Goal: Task Accomplishment & Management: Manage account settings

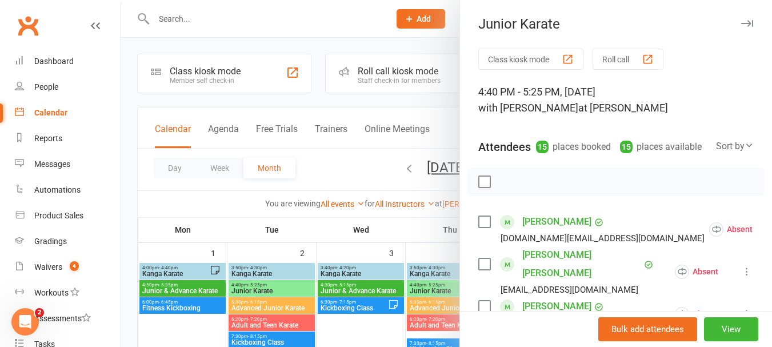
scroll to position [57, 0]
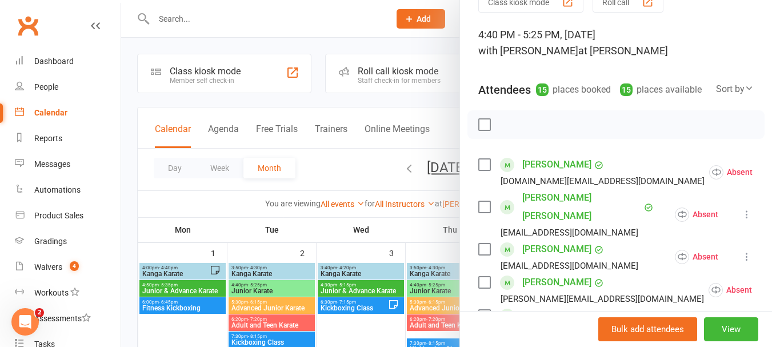
click at [485, 213] on label at bounding box center [483, 206] width 11 height 11
click at [482, 243] on label at bounding box center [483, 248] width 11 height 11
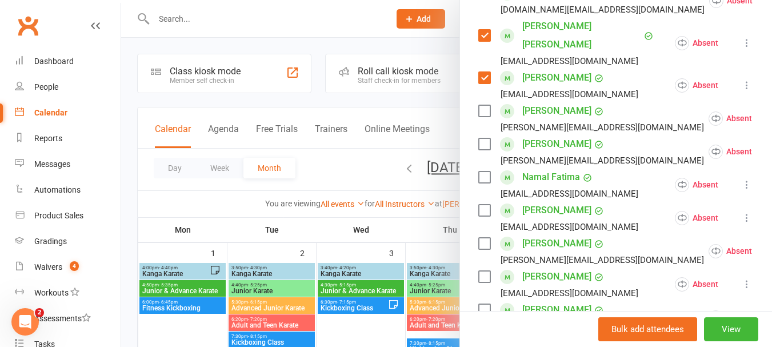
click at [478, 108] on label at bounding box center [483, 110] width 11 height 11
click at [483, 105] on label at bounding box center [483, 110] width 11 height 11
click at [478, 138] on label at bounding box center [483, 143] width 11 height 11
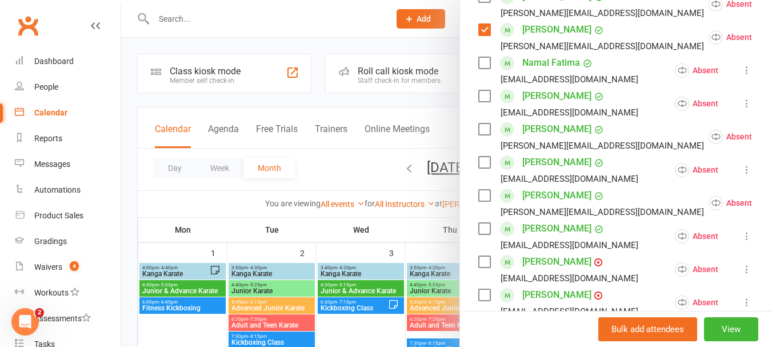
click at [482, 57] on label at bounding box center [483, 62] width 11 height 11
click at [486, 91] on label at bounding box center [483, 95] width 11 height 11
click at [487, 125] on div "[PERSON_NAME] Ullah [EMAIL_ADDRESS][PERSON_NAME][DOMAIN_NAME]" at bounding box center [593, 136] width 230 height 33
click at [485, 125] on label at bounding box center [483, 128] width 11 height 11
click at [484, 157] on label at bounding box center [483, 162] width 11 height 11
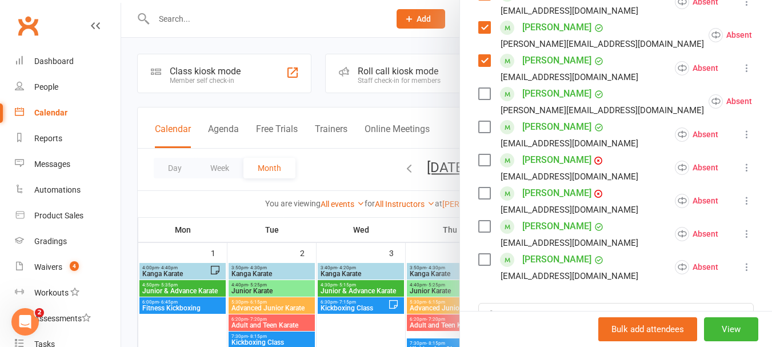
scroll to position [457, 0]
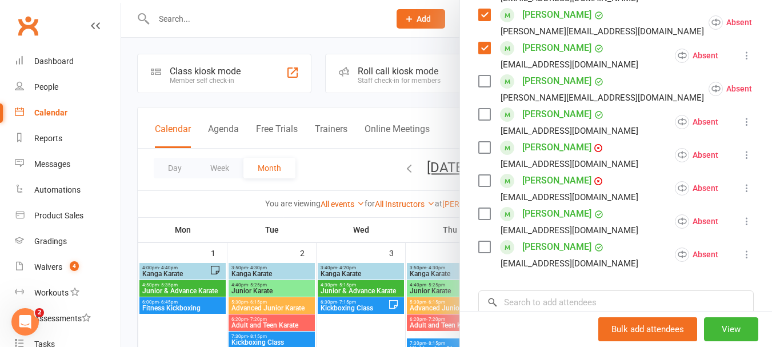
click at [479, 83] on label at bounding box center [483, 80] width 11 height 11
click at [478, 110] on label at bounding box center [483, 114] width 11 height 11
click at [480, 82] on label at bounding box center [483, 80] width 11 height 11
click at [482, 142] on label at bounding box center [483, 147] width 11 height 11
click at [485, 178] on label at bounding box center [483, 180] width 11 height 11
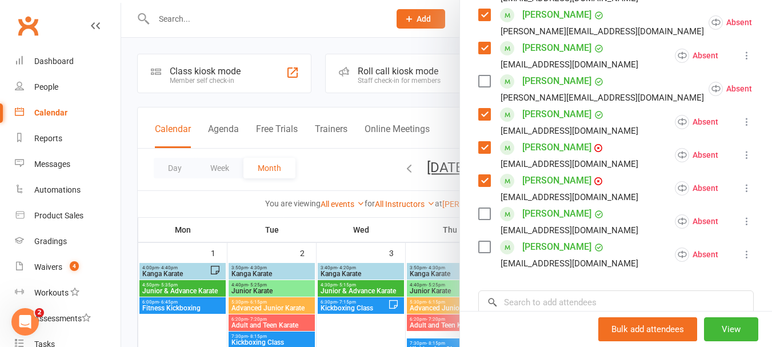
click at [485, 178] on label at bounding box center [483, 180] width 11 height 11
click at [478, 208] on label at bounding box center [483, 213] width 11 height 11
click at [482, 241] on label at bounding box center [483, 246] width 11 height 11
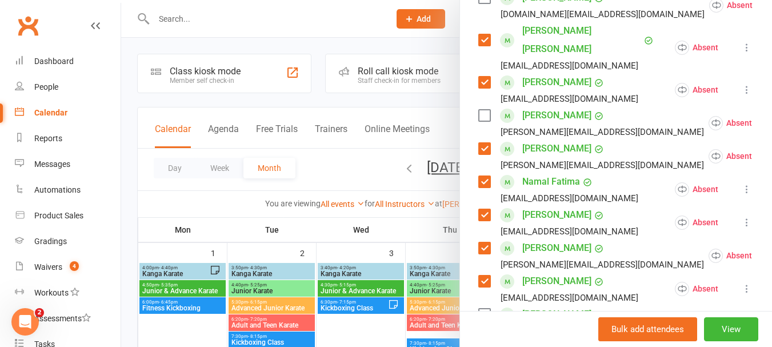
scroll to position [57, 0]
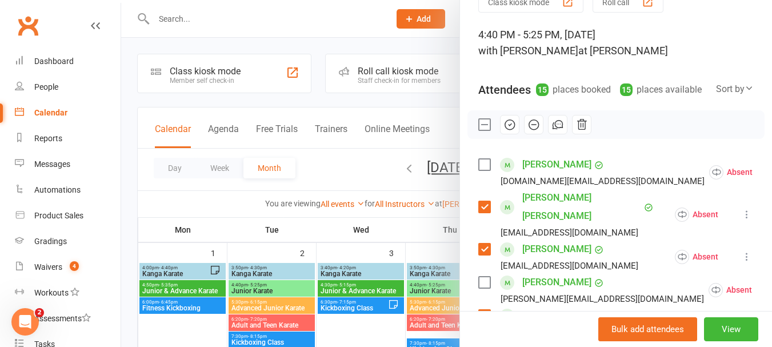
click at [508, 131] on icon "button" at bounding box center [509, 124] width 13 height 13
click at [480, 130] on label at bounding box center [483, 124] width 11 height 11
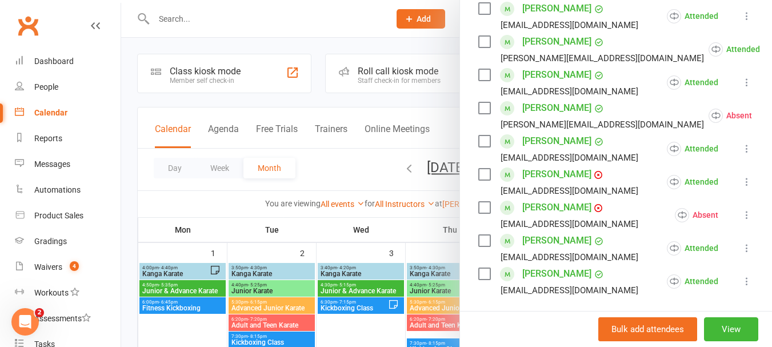
scroll to position [457, 0]
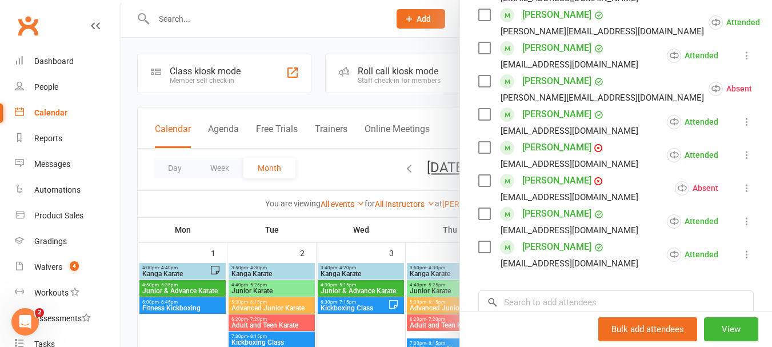
click at [771, 82] on button at bounding box center [781, 89] width 14 height 14
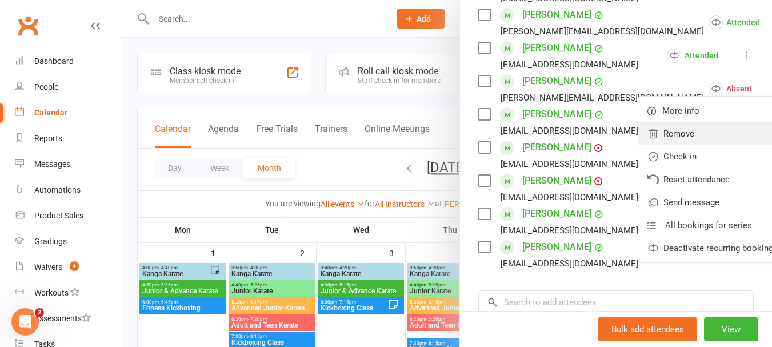
click at [638, 137] on link "Remove" at bounding box center [712, 133] width 149 height 23
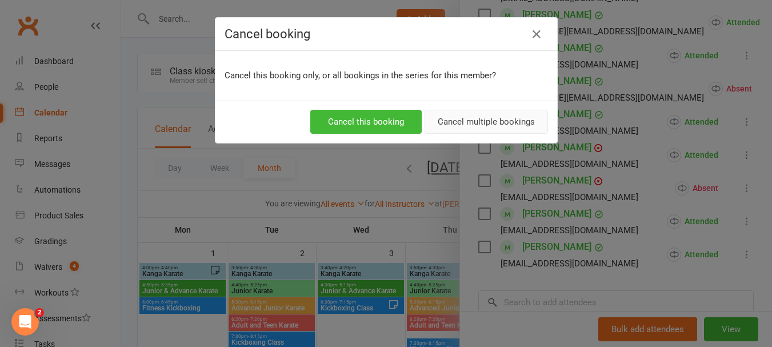
click at [441, 129] on button "Cancel multiple bookings" at bounding box center [486, 122] width 123 height 24
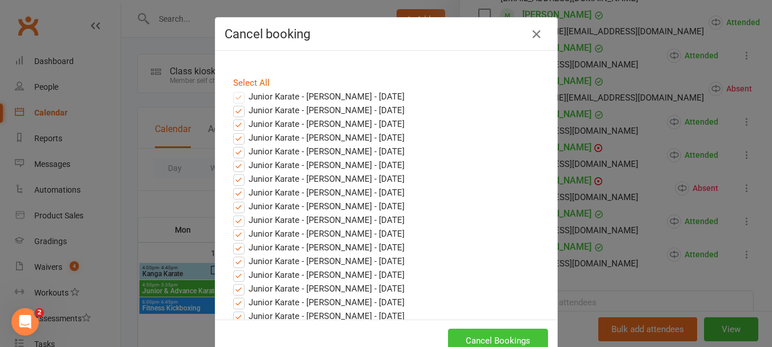
click at [476, 329] on button "Cancel Bookings" at bounding box center [498, 341] width 100 height 24
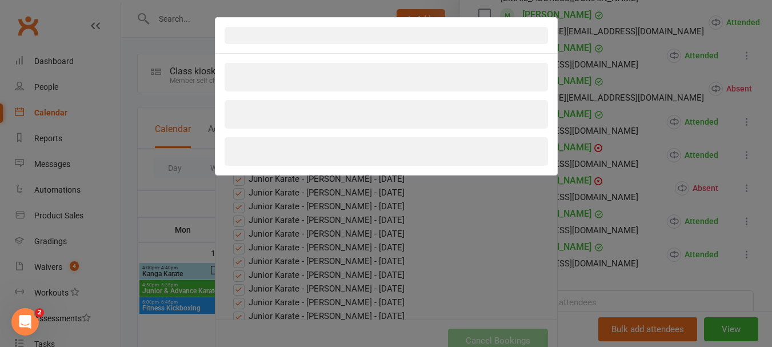
scroll to position [33, 0]
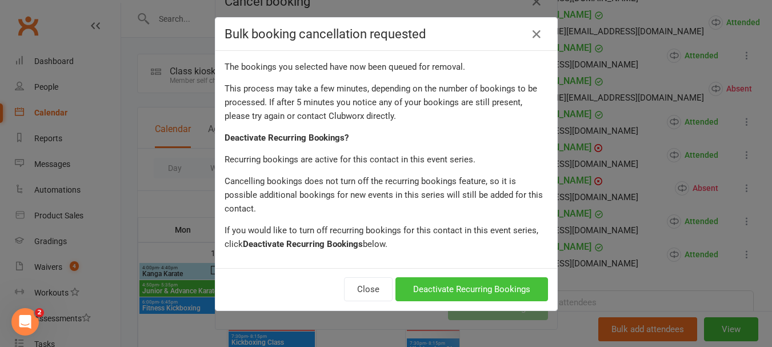
click at [496, 277] on button "Deactivate Recurring Bookings" at bounding box center [471, 289] width 153 height 24
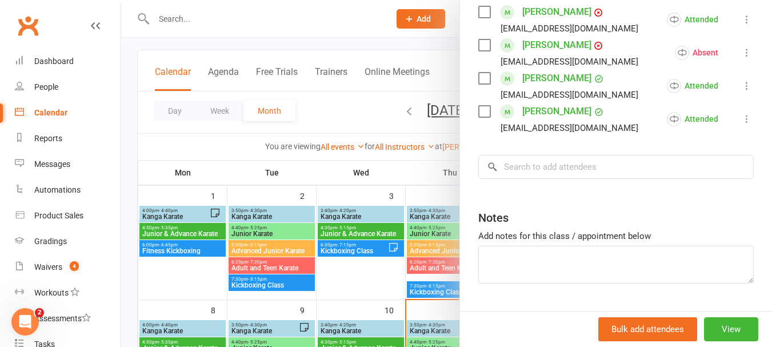
scroll to position [619, 0]
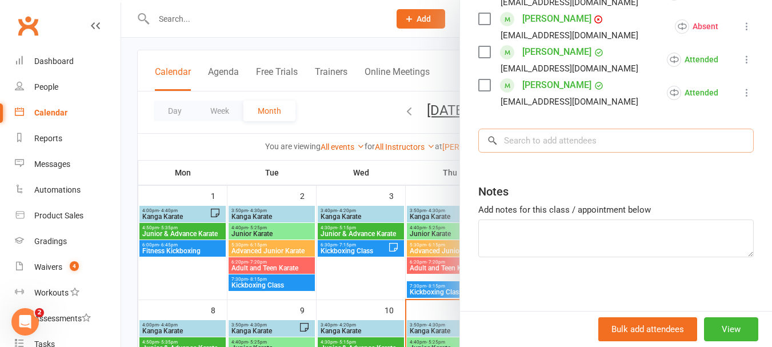
click at [583, 143] on input "search" at bounding box center [615, 141] width 275 height 24
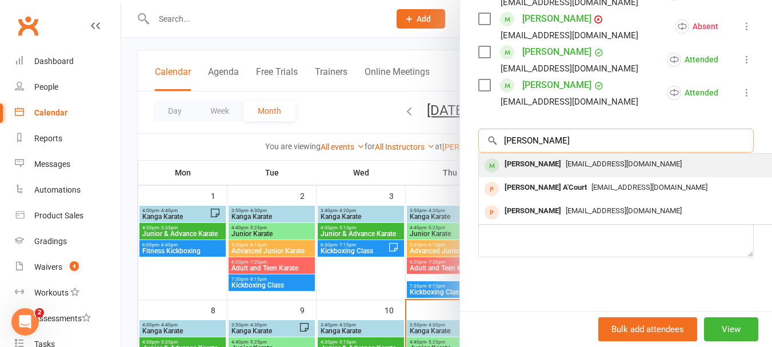
type input "[PERSON_NAME]"
click at [566, 163] on div "[PERSON_NAME]" at bounding box center [533, 164] width 66 height 17
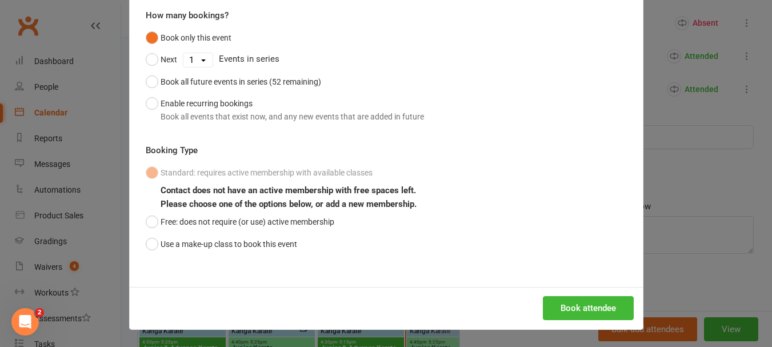
scroll to position [586, 0]
click at [207, 249] on button "Use a make-up class to book this event" at bounding box center [221, 244] width 151 height 22
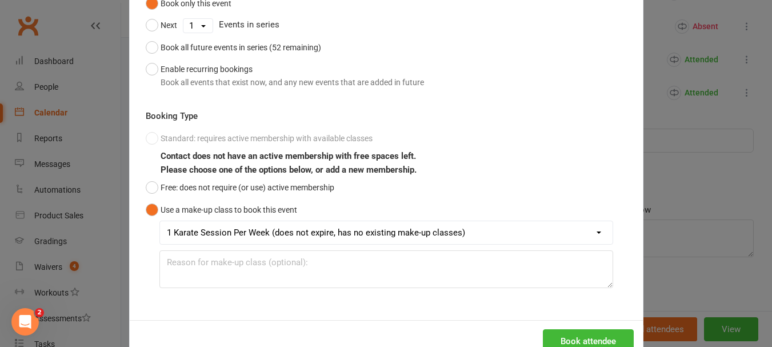
scroll to position [168, 0]
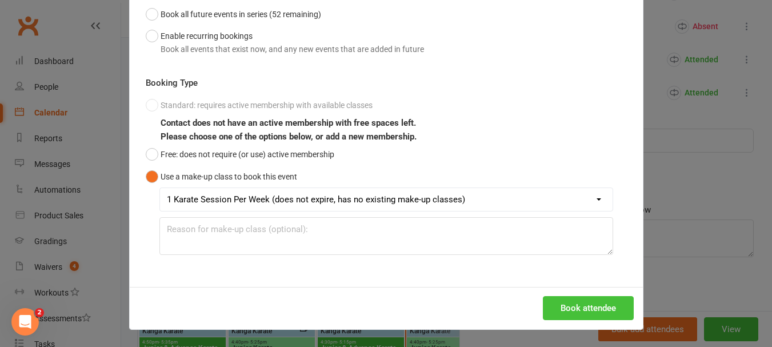
click at [603, 312] on button "Book attendee" at bounding box center [588, 308] width 91 height 24
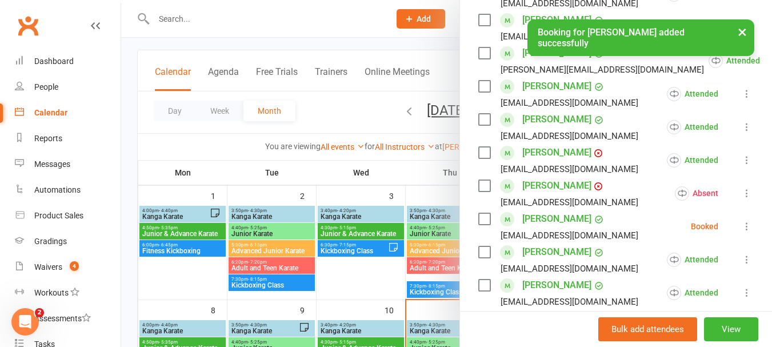
scroll to position [414, 0]
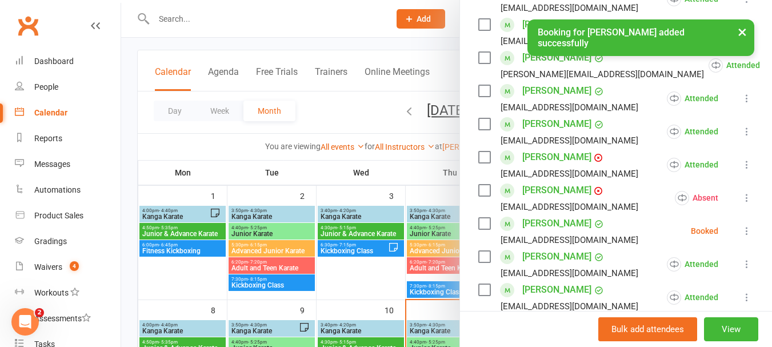
click at [741, 230] on icon at bounding box center [746, 230] width 11 height 11
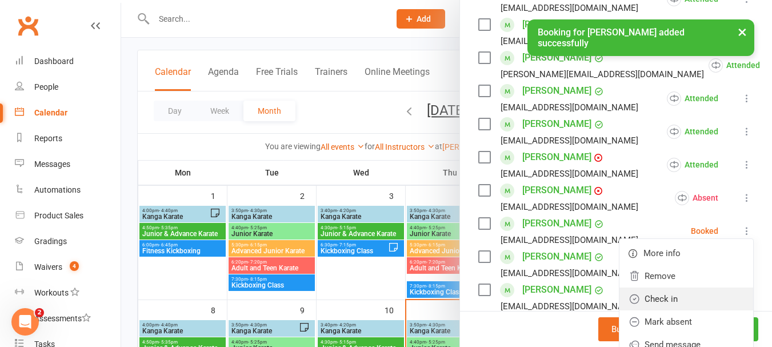
click at [638, 291] on link "Check in" at bounding box center [686, 298] width 134 height 23
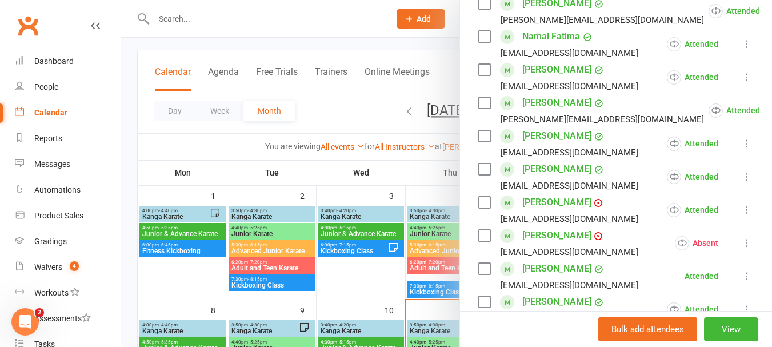
scroll to position [529, 0]
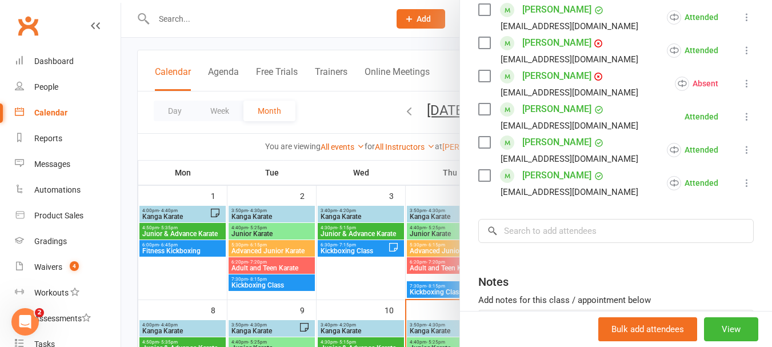
click at [547, 229] on input "search" at bounding box center [615, 231] width 275 height 24
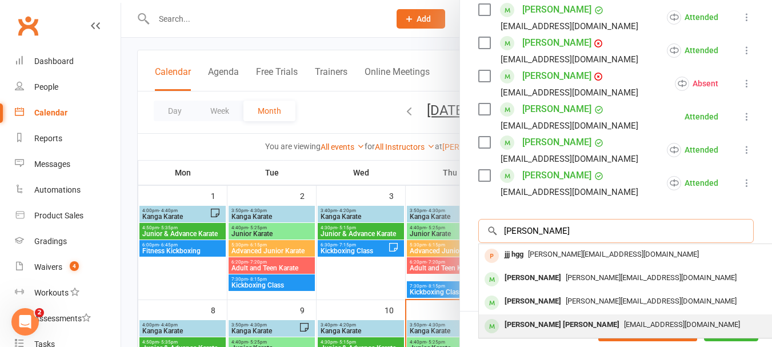
type input "[PERSON_NAME]"
click at [527, 317] on div "[PERSON_NAME] [PERSON_NAME]" at bounding box center [562, 325] width 124 height 17
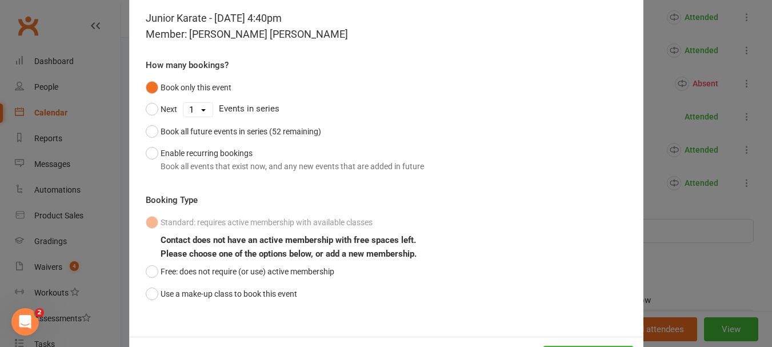
scroll to position [101, 0]
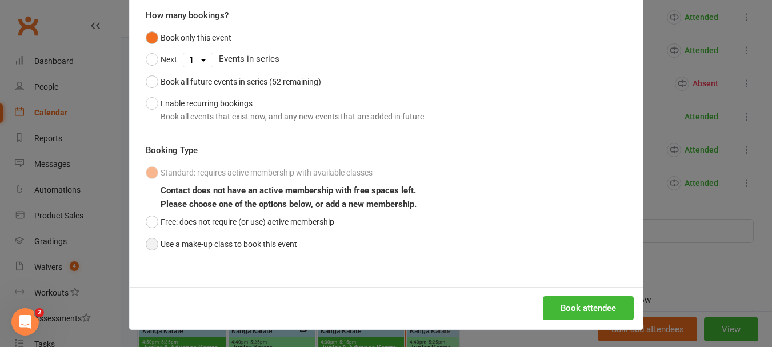
click at [278, 245] on button "Use a make-up class to book this event" at bounding box center [221, 244] width 151 height 22
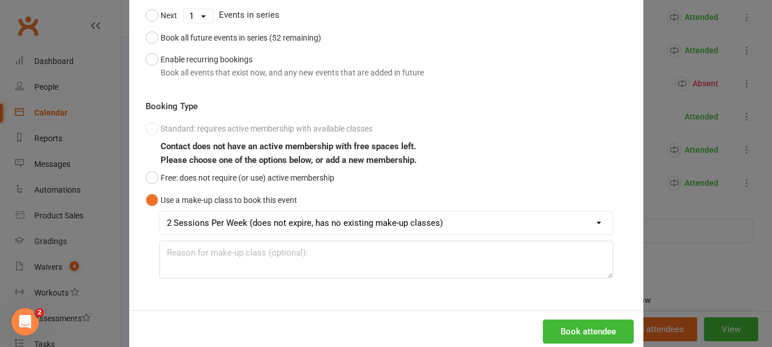
scroll to position [168, 0]
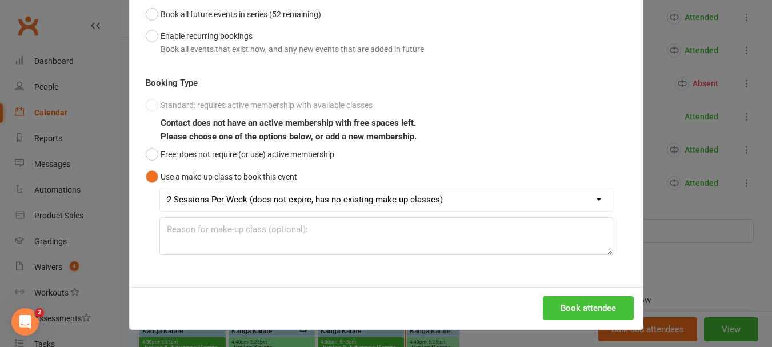
click at [558, 297] on button "Book attendee" at bounding box center [588, 308] width 91 height 24
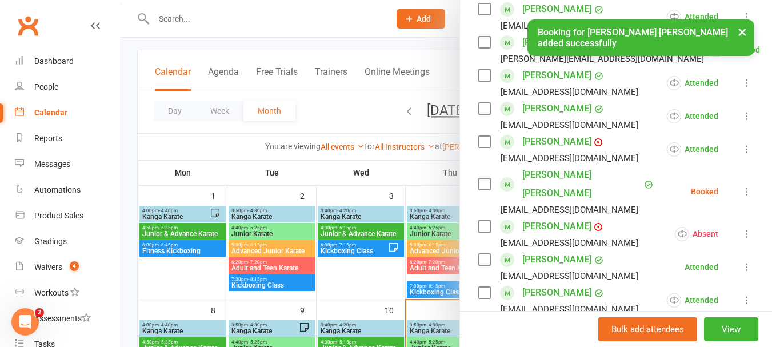
scroll to position [471, 0]
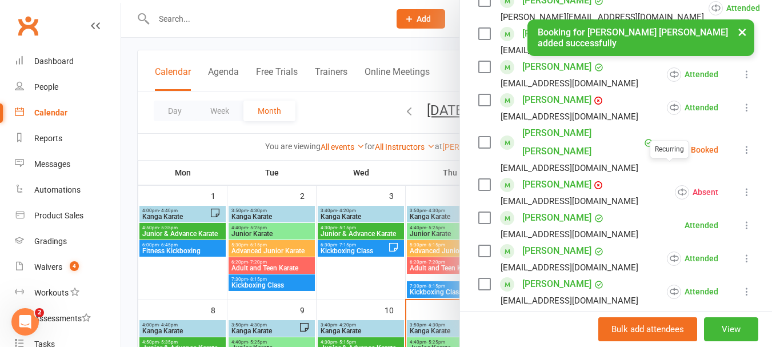
click at [741, 144] on icon at bounding box center [746, 149] width 11 height 11
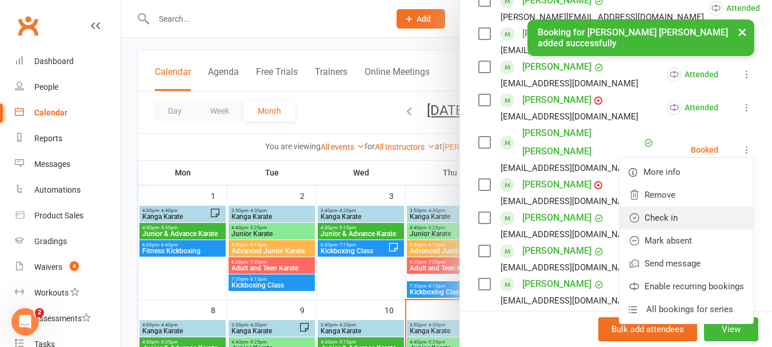
click at [679, 206] on link "Check in" at bounding box center [686, 217] width 134 height 23
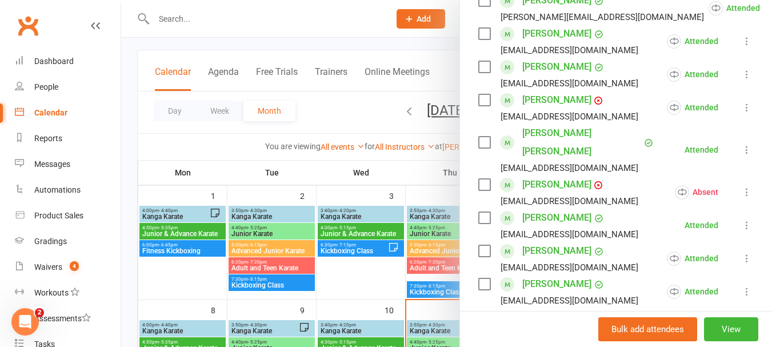
click at [363, 263] on div at bounding box center [446, 173] width 651 height 347
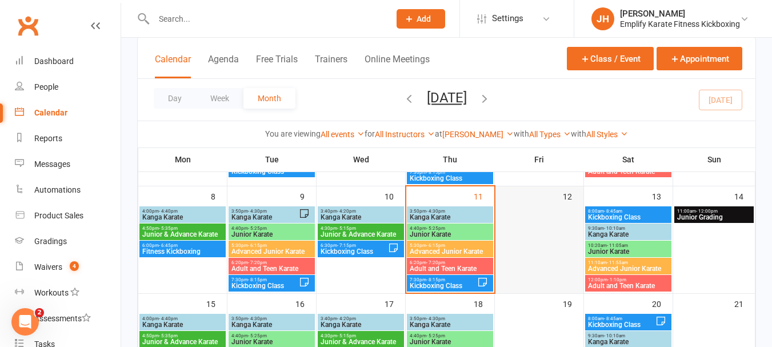
scroll to position [171, 0]
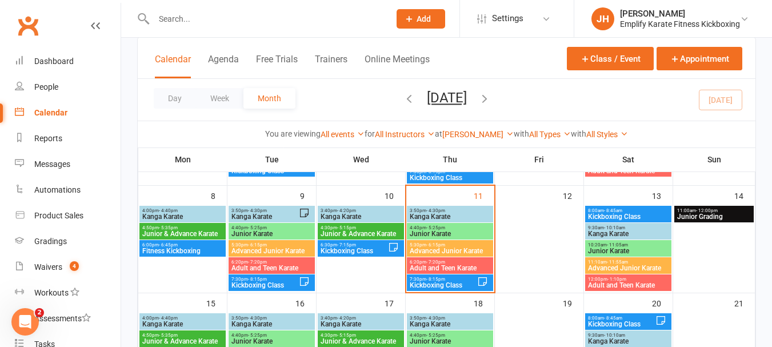
click at [239, 16] on input "text" at bounding box center [265, 19] width 231 height 16
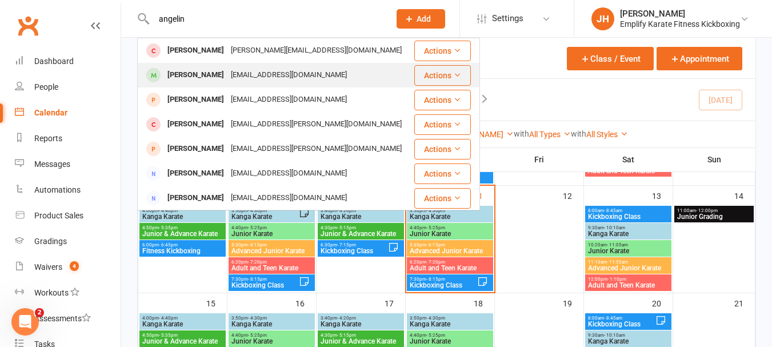
type input "angelin"
click at [227, 74] on div "[EMAIL_ADDRESS][DOMAIN_NAME]" at bounding box center [288, 75] width 123 height 17
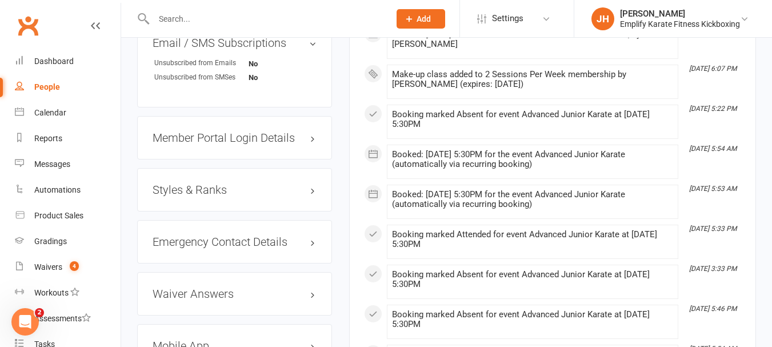
scroll to position [857, 0]
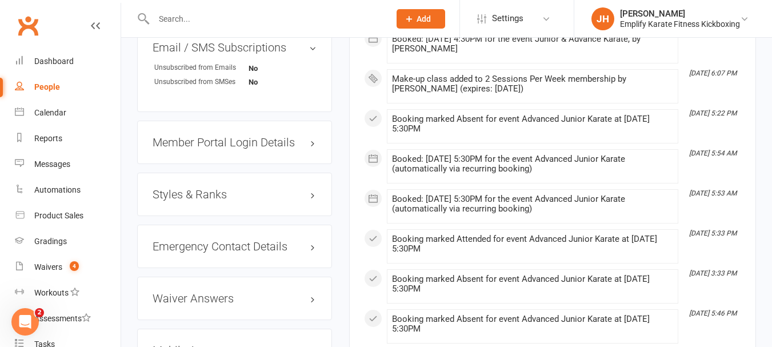
click at [226, 201] on h3 "Styles & Ranks" at bounding box center [235, 194] width 164 height 13
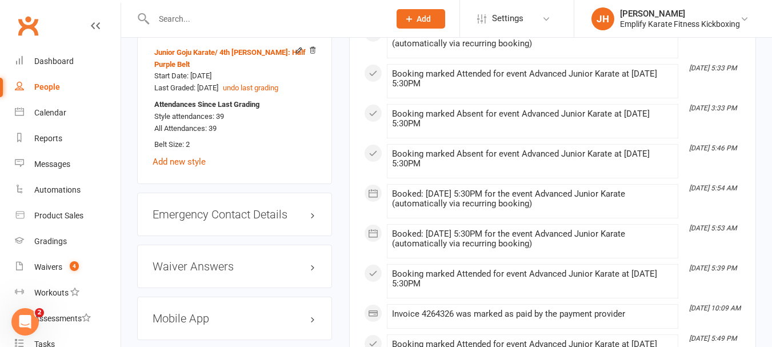
scroll to position [1029, 0]
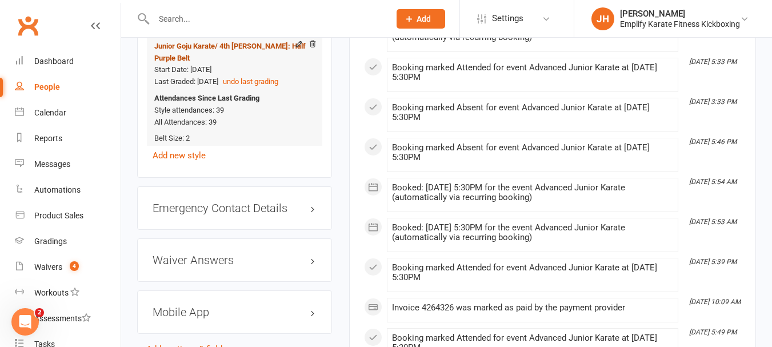
click at [234, 61] on span "/ 4th [PERSON_NAME]: Half Purple Belt" at bounding box center [229, 52] width 151 height 21
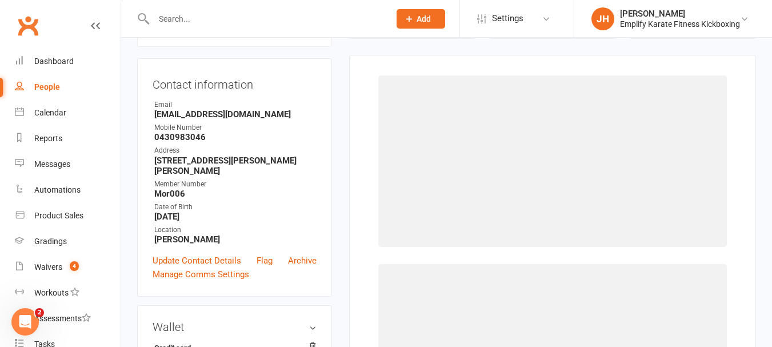
scroll to position [98, 0]
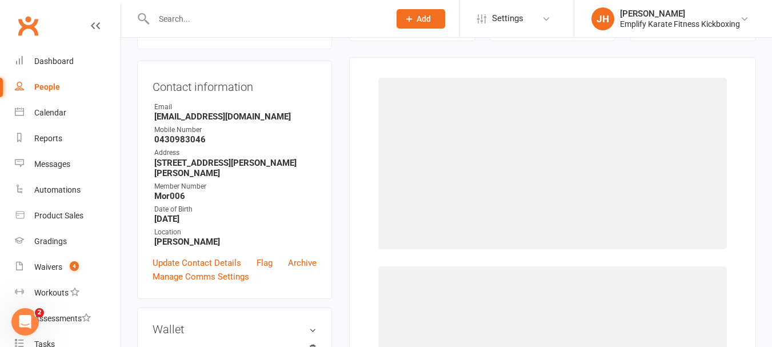
select select "2206"
select select "21910"
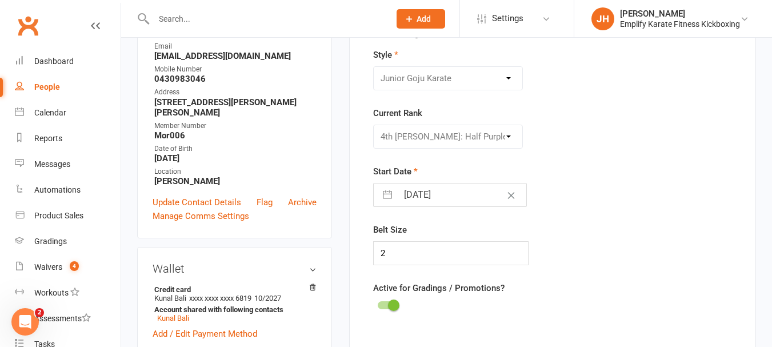
scroll to position [269, 0]
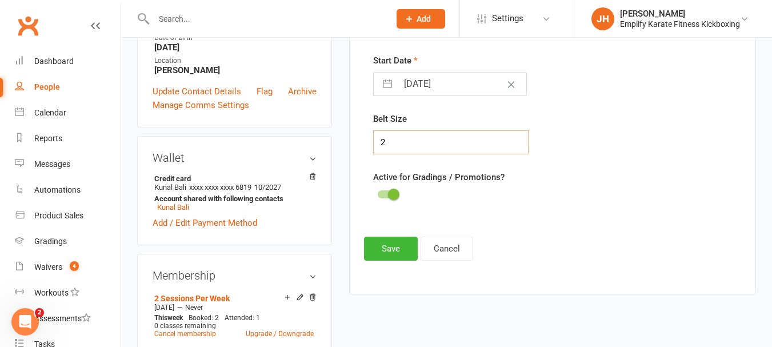
drag, startPoint x: 427, startPoint y: 147, endPoint x: 275, endPoint y: 148, distance: 152.0
type input "4"
click at [393, 246] on button "Save" at bounding box center [391, 249] width 54 height 24
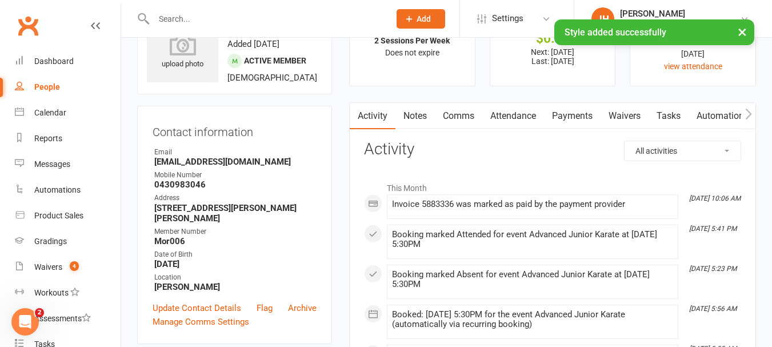
scroll to position [0, 0]
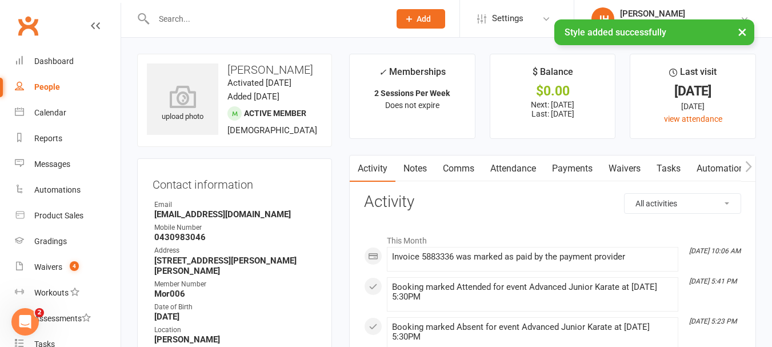
click at [182, 15] on input "text" at bounding box center [265, 19] width 231 height 16
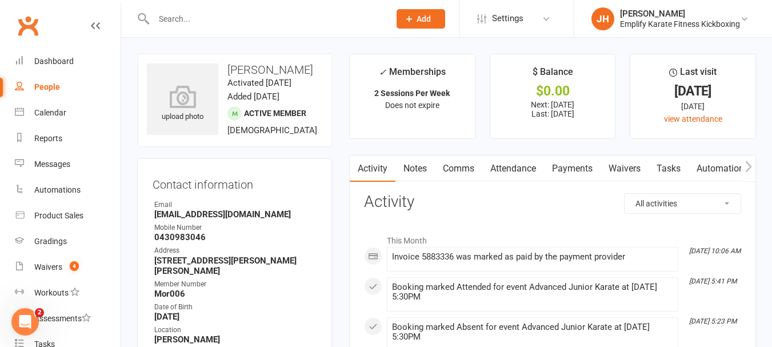
click at [187, 23] on input "text" at bounding box center [265, 19] width 231 height 16
click at [43, 111] on div "Calendar" at bounding box center [50, 112] width 32 height 9
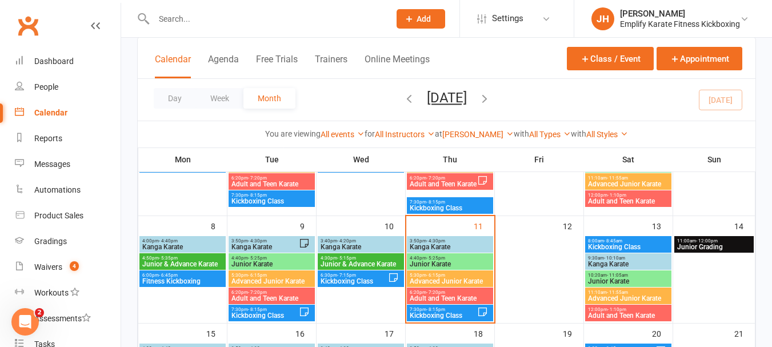
scroll to position [171, 0]
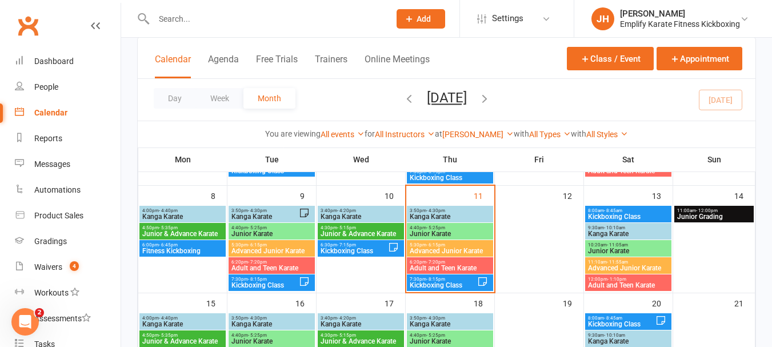
click at [438, 246] on span "- 6:15pm" at bounding box center [435, 244] width 19 height 5
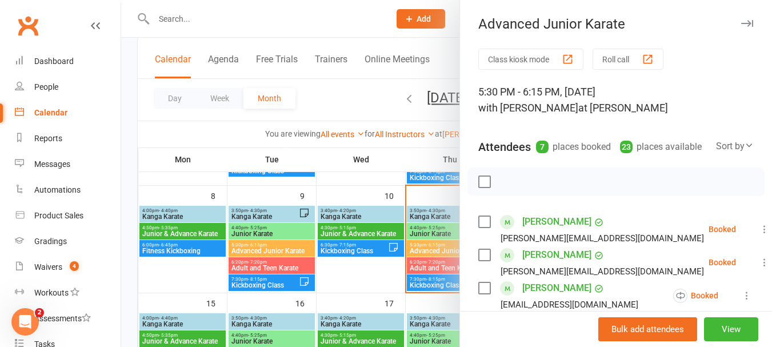
click at [482, 187] on label at bounding box center [483, 181] width 11 height 11
click at [529, 188] on icon "button" at bounding box center [533, 181] width 13 height 13
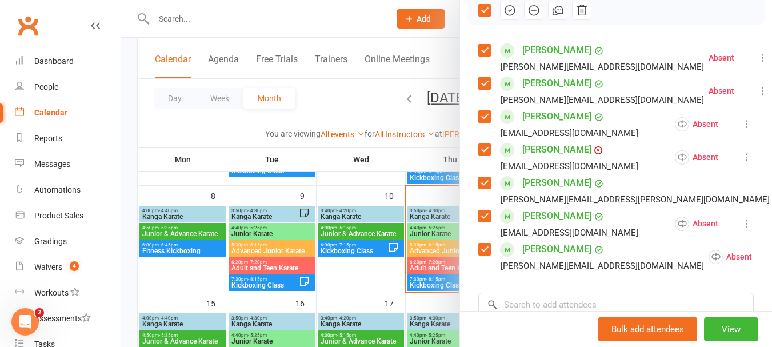
scroll to position [229, 0]
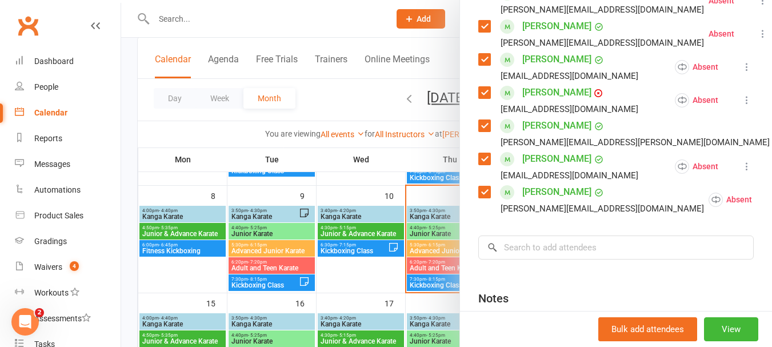
click at [482, 131] on label at bounding box center [483, 125] width 11 height 11
click at [484, 165] on label at bounding box center [483, 158] width 11 height 11
click at [482, 198] on label at bounding box center [483, 191] width 11 height 11
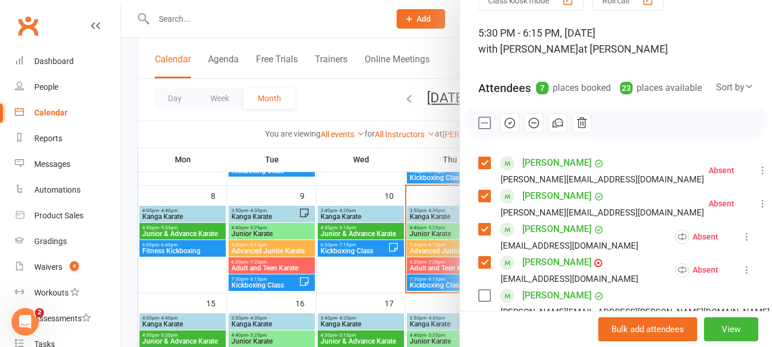
scroll to position [57, 0]
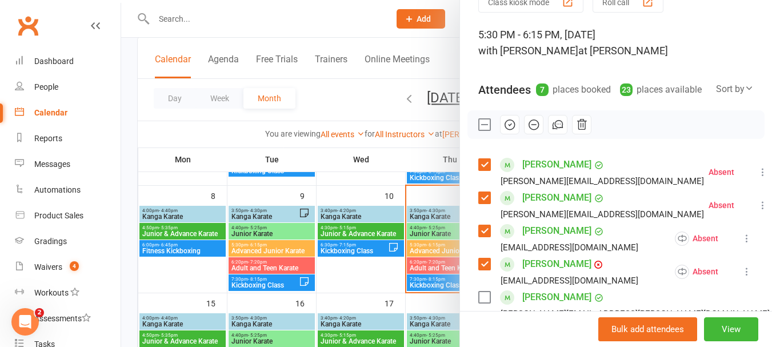
click at [510, 131] on icon "button" at bounding box center [509, 124] width 13 height 13
click at [479, 130] on label at bounding box center [483, 124] width 11 height 11
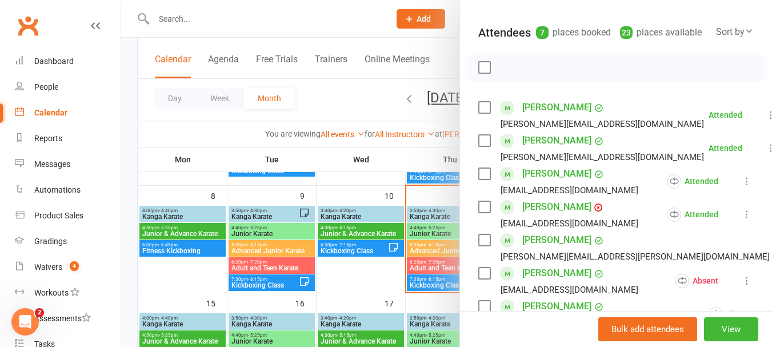
scroll to position [229, 0]
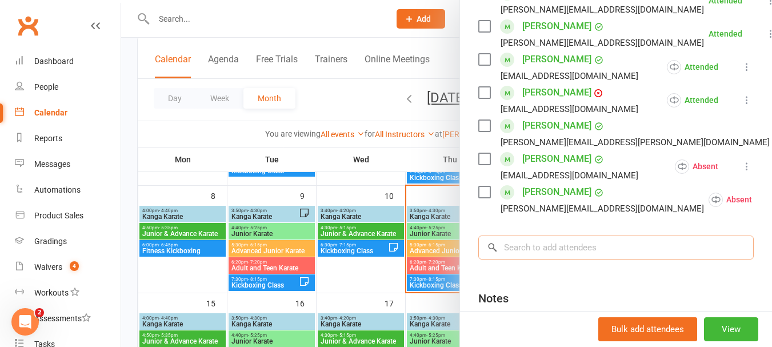
click at [509, 259] on input "search" at bounding box center [615, 247] width 275 height 24
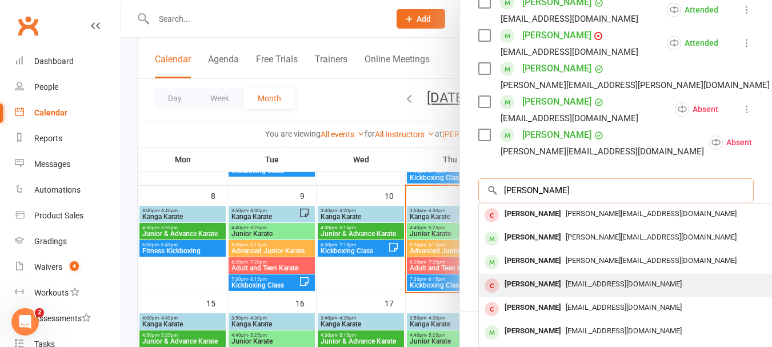
scroll to position [39, 0]
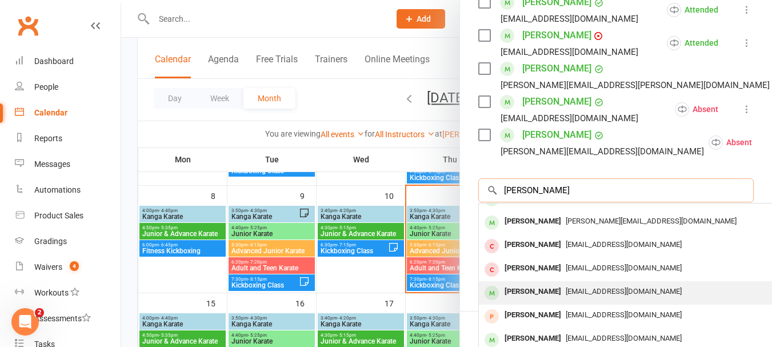
type input "[PERSON_NAME]"
click at [539, 300] on div "[PERSON_NAME]" at bounding box center [533, 291] width 66 height 17
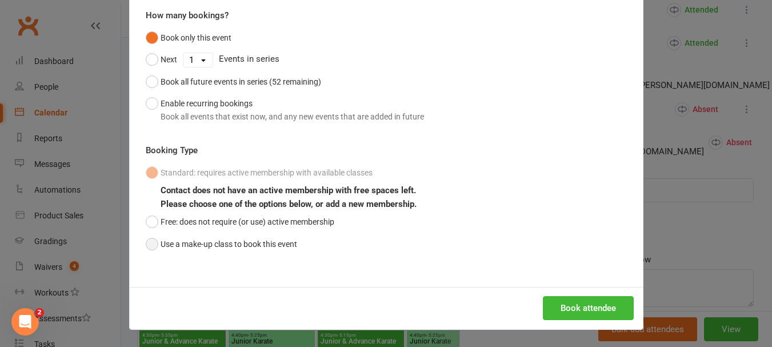
click at [229, 242] on button "Use a make-up class to book this event" at bounding box center [221, 244] width 151 height 22
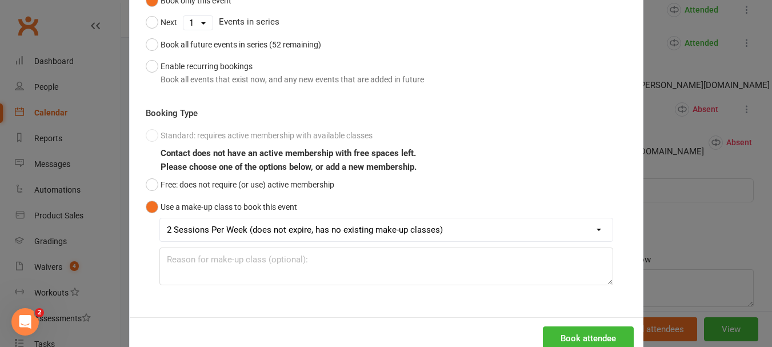
scroll to position [168, 0]
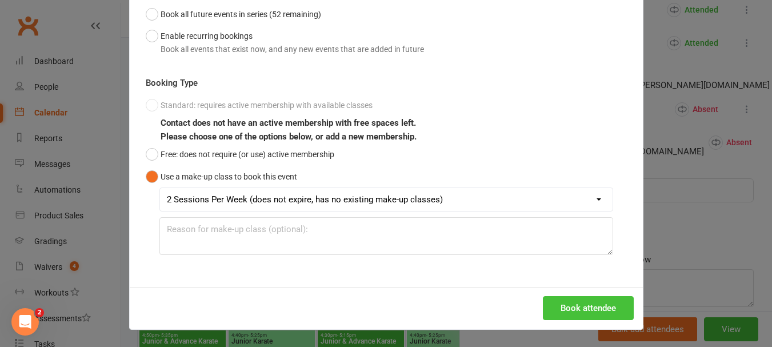
click at [579, 313] on button "Book attendee" at bounding box center [588, 308] width 91 height 24
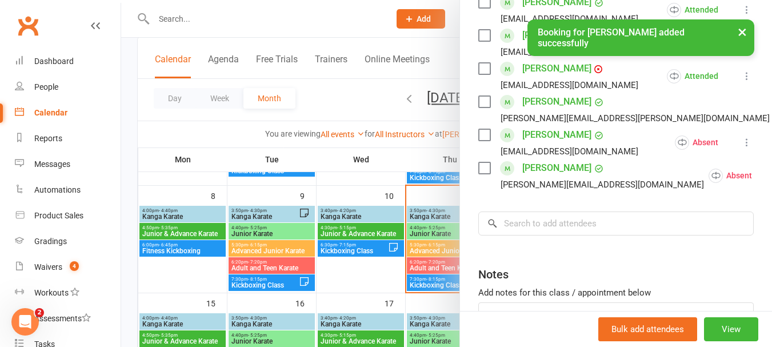
scroll to position [229, 0]
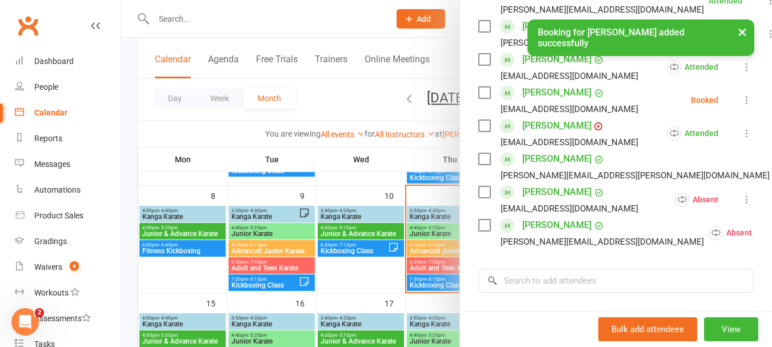
click at [741, 106] on icon at bounding box center [746, 99] width 11 height 11
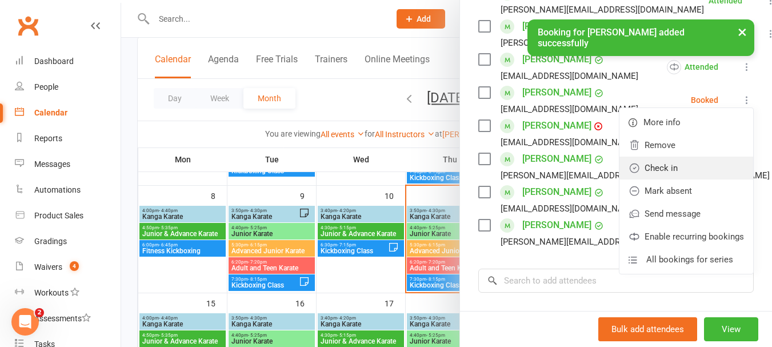
click at [669, 179] on link "Check in" at bounding box center [686, 168] width 134 height 23
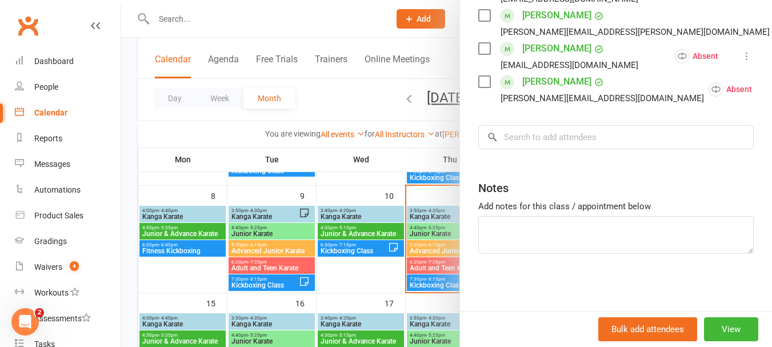
scroll to position [0, 0]
